Goal: Find specific page/section: Find specific page/section

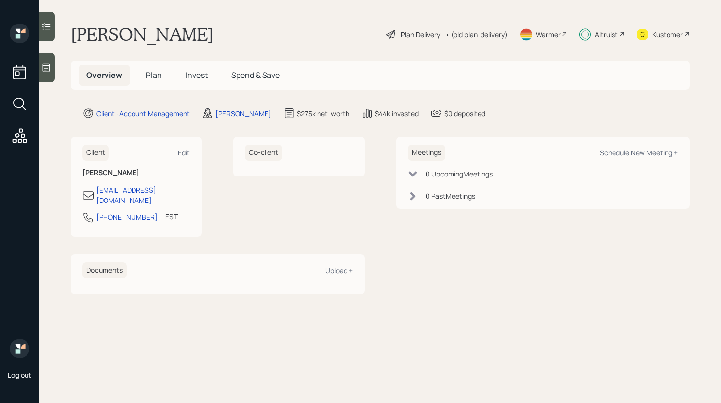
click at [44, 32] on div at bounding box center [47, 26] width 16 height 29
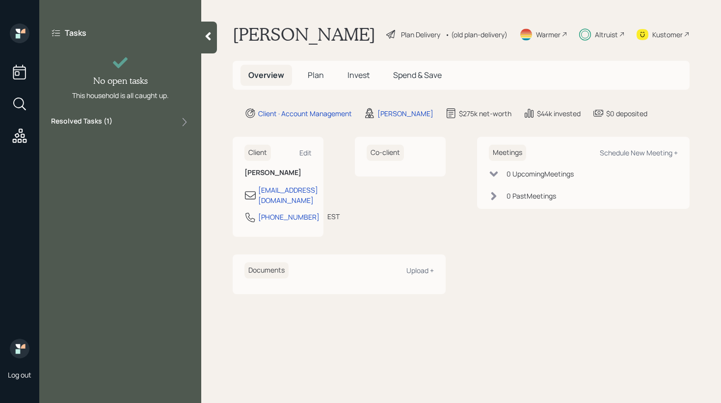
click at [145, 124] on div "Resolved Tasks ( 1 )" at bounding box center [120, 122] width 138 height 12
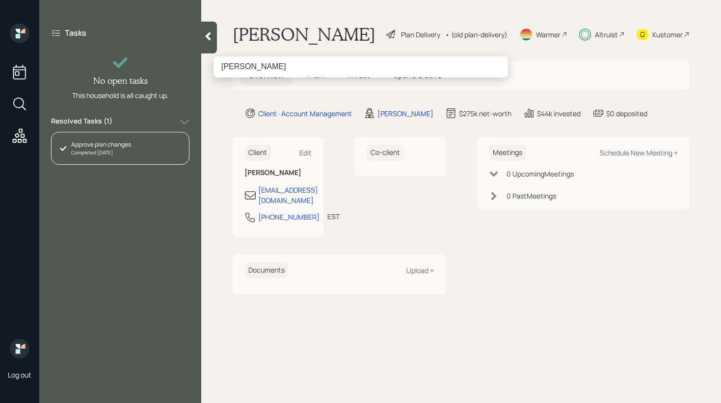
click at [230, 66] on input "[PERSON_NAME]" at bounding box center [360, 66] width 294 height 21
click at [294, 70] on input "J Spalding" at bounding box center [360, 66] width 294 height 21
click at [225, 68] on input "J Spalding" at bounding box center [360, 66] width 294 height 21
click at [227, 66] on input "[PERSON_NAME]" at bounding box center [360, 66] width 294 height 21
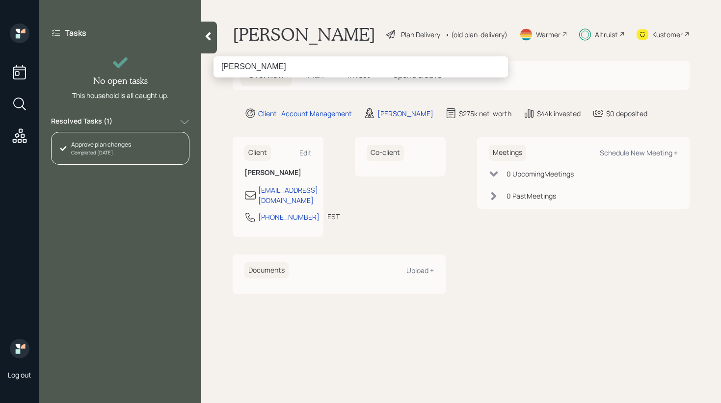
click at [231, 65] on input "[PERSON_NAME]" at bounding box center [360, 66] width 294 height 21
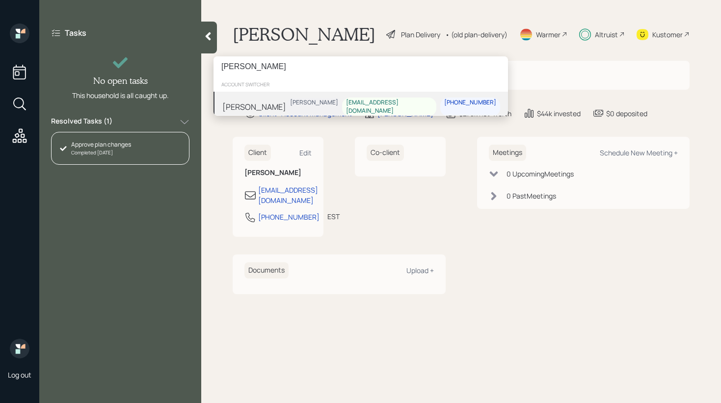
type input "[PERSON_NAME]"
click at [264, 101] on div "[PERSON_NAME]" at bounding box center [254, 107] width 64 height 12
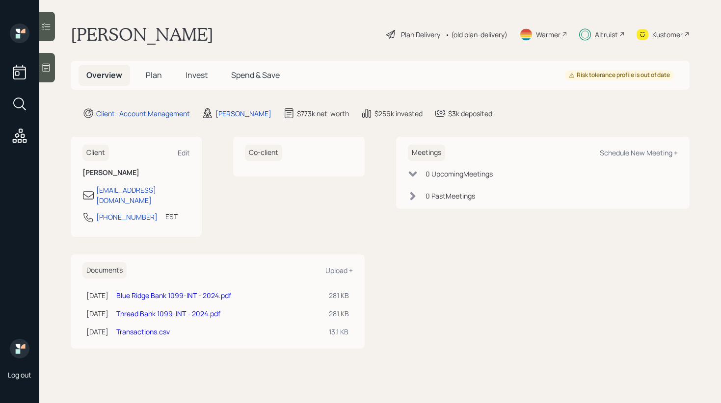
click at [196, 76] on span "Invest" at bounding box center [196, 75] width 22 height 11
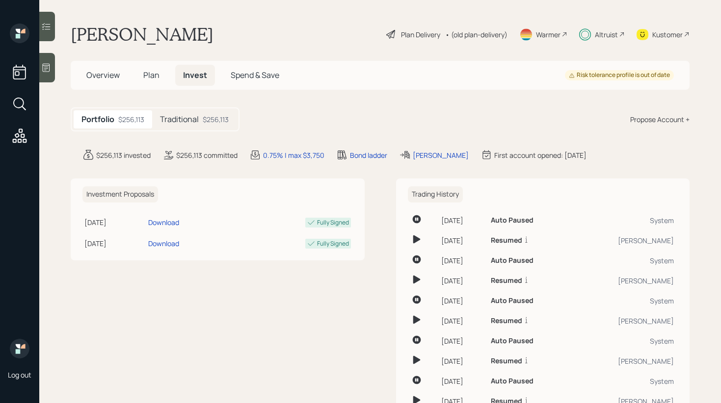
click at [43, 26] on icon at bounding box center [46, 27] width 10 height 10
